Goal: Navigation & Orientation: Find specific page/section

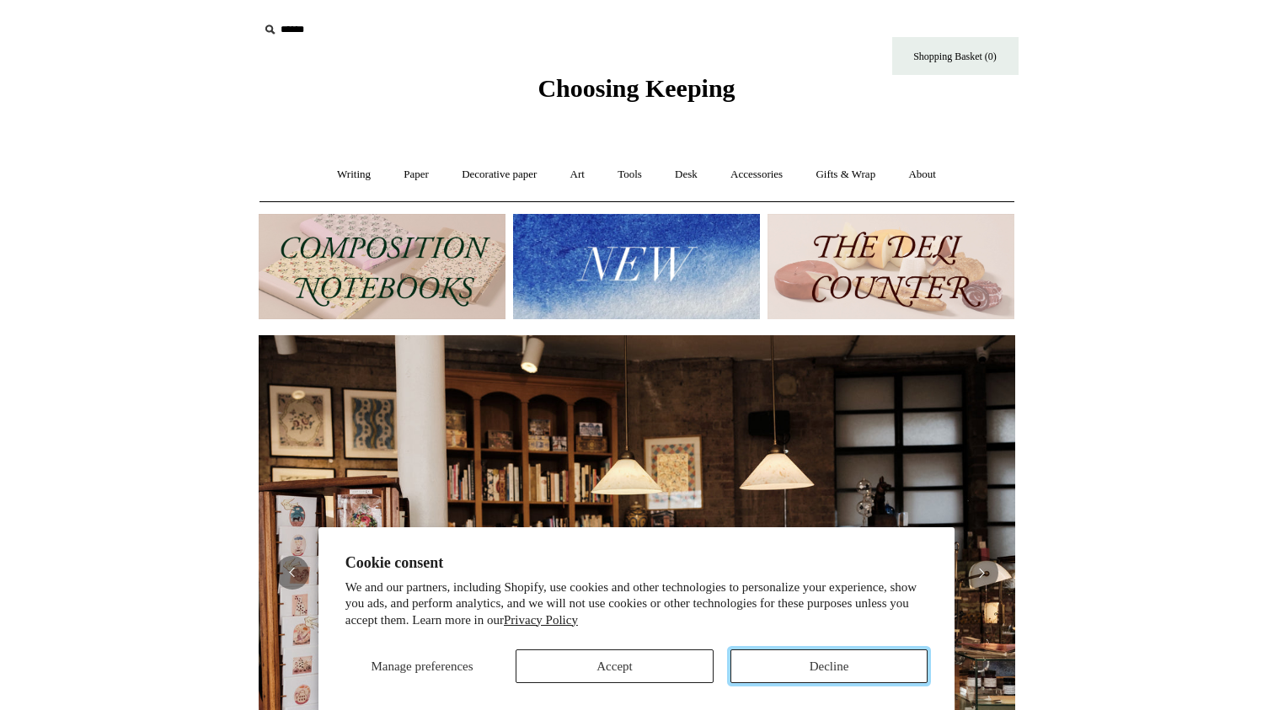
click at [834, 665] on button "Decline" at bounding box center [830, 667] width 198 height 34
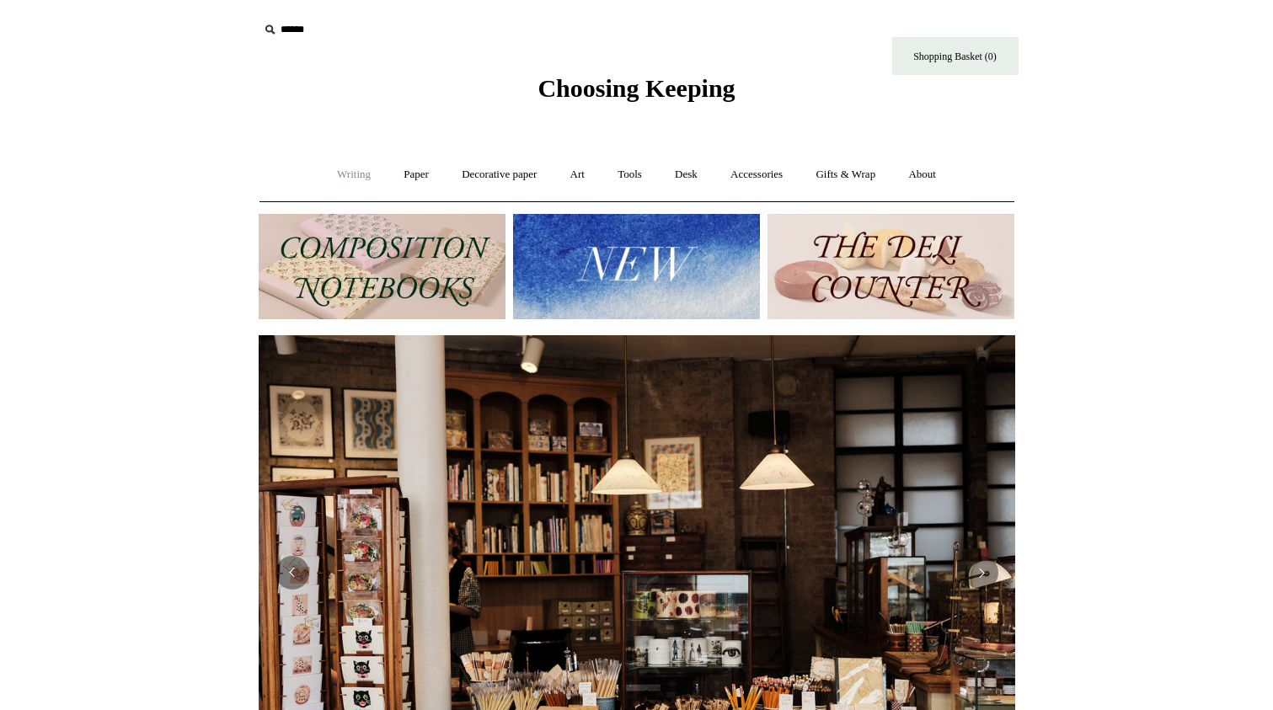
click at [340, 176] on link "Writing +" at bounding box center [354, 175] width 64 height 45
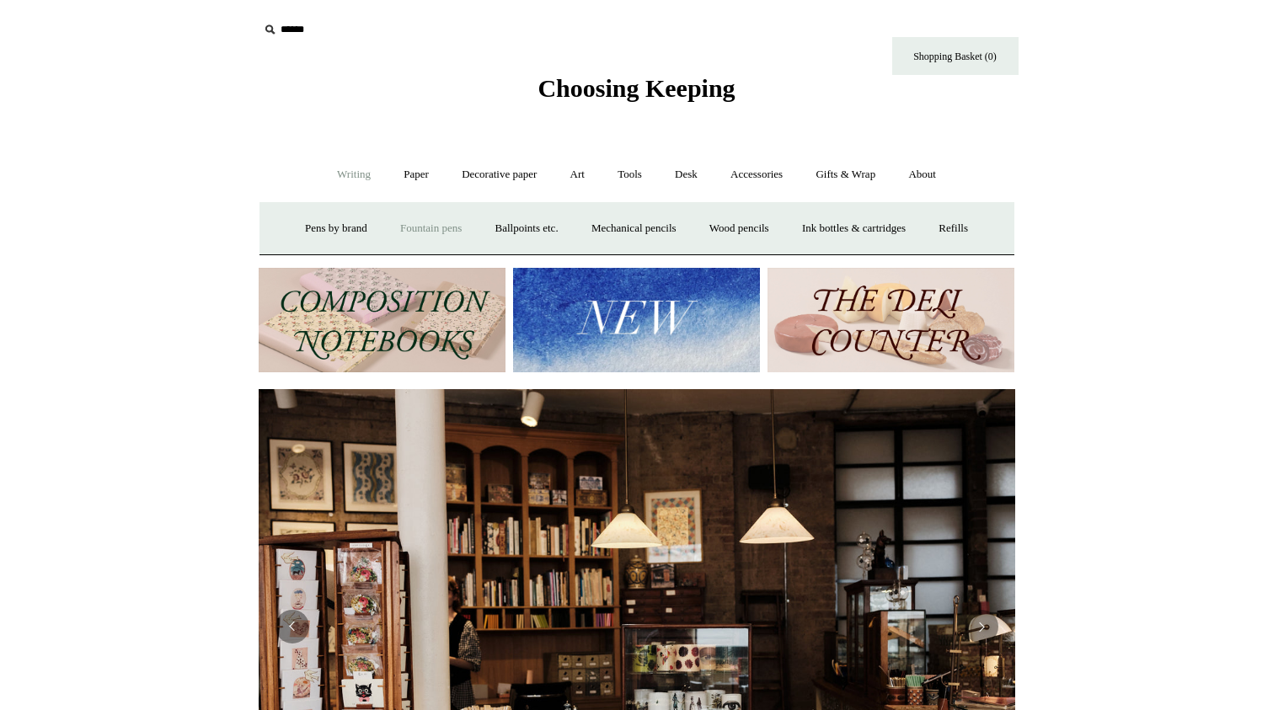
click at [412, 224] on link "Fountain pens +" at bounding box center [431, 228] width 92 height 45
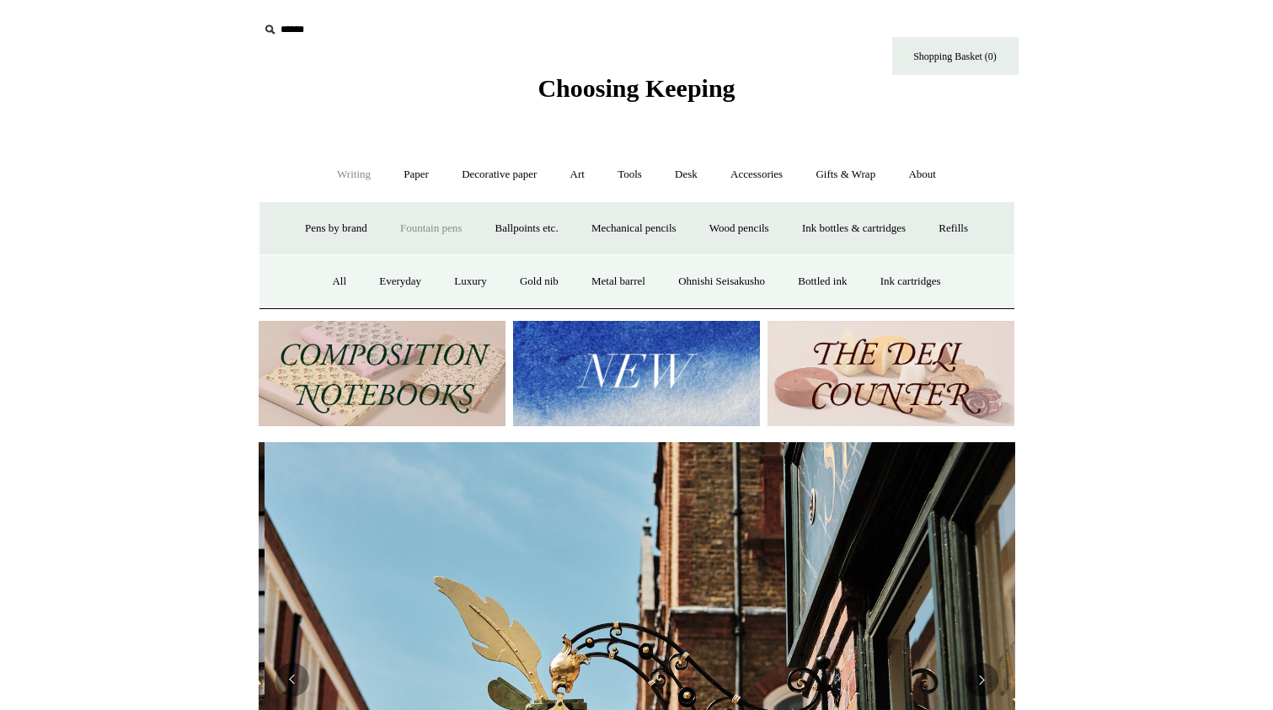
scroll to position [0, 757]
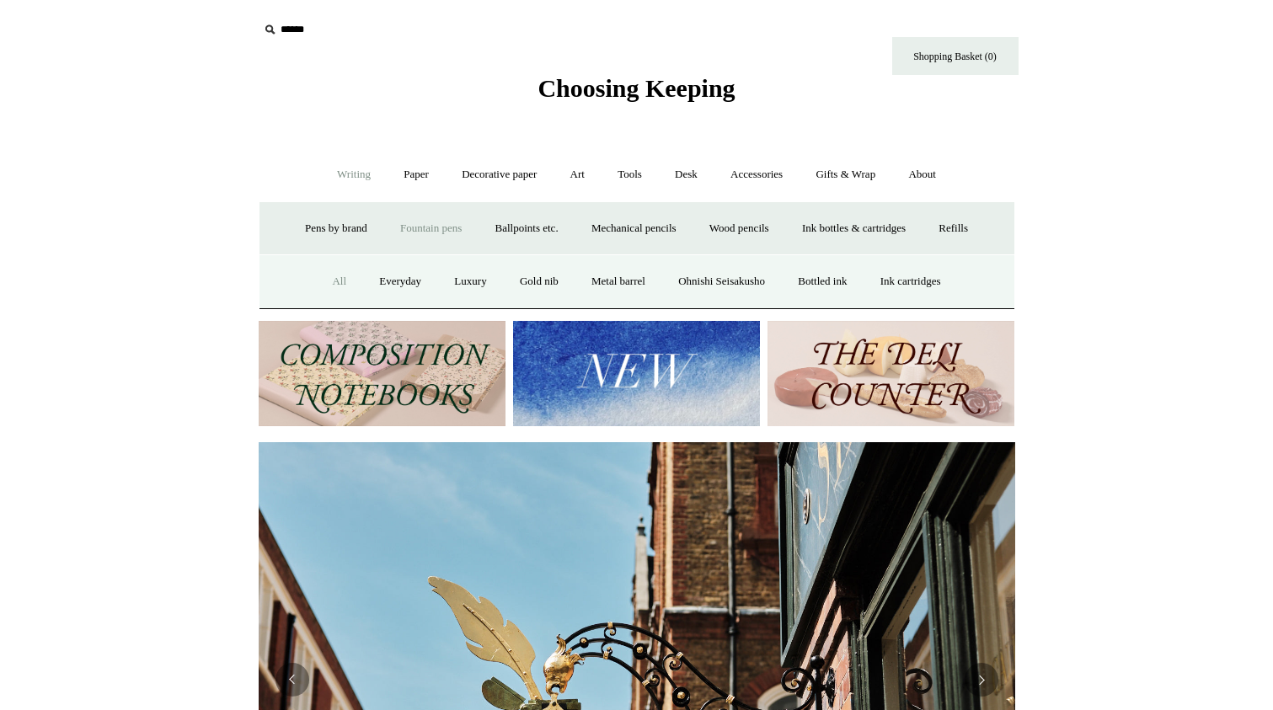
click at [319, 282] on link "All" at bounding box center [339, 282] width 45 height 45
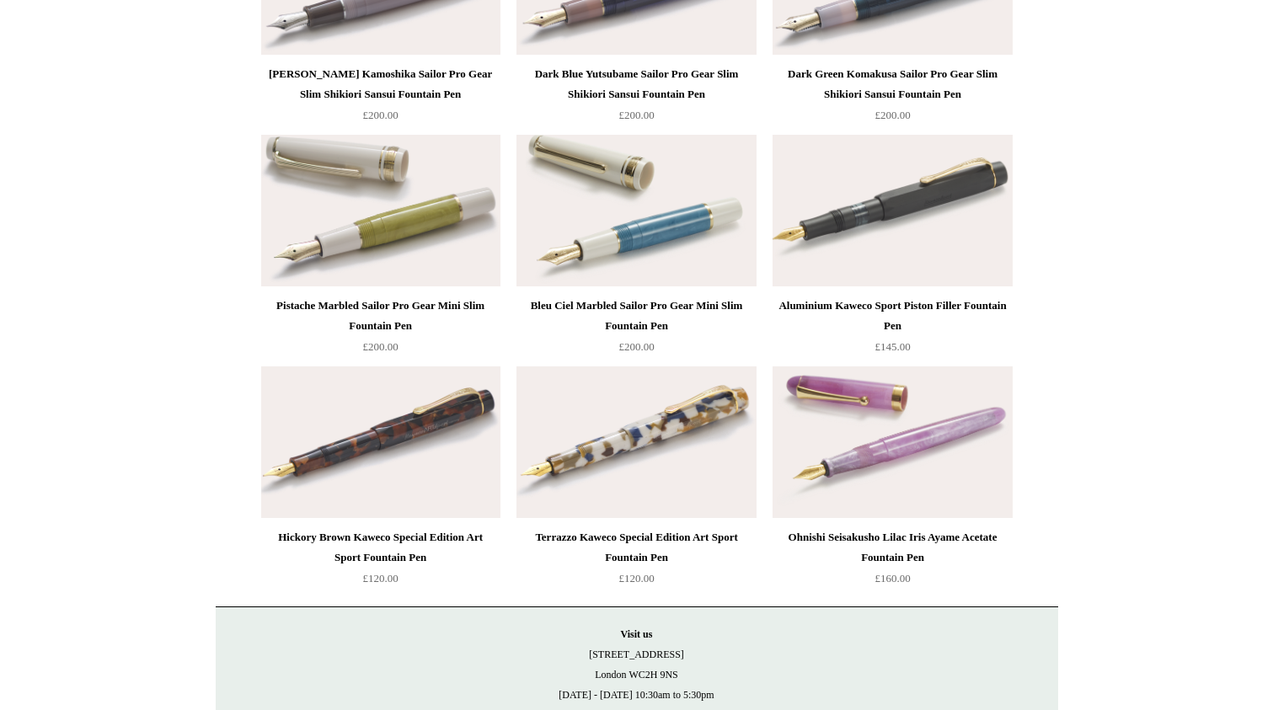
scroll to position [8586, 0]
